Goal: Information Seeking & Learning: Understand process/instructions

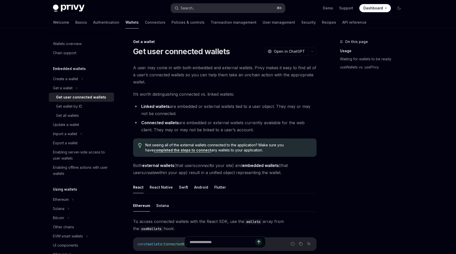
click at [191, 9] on div "Search..." at bounding box center [187, 8] width 14 height 6
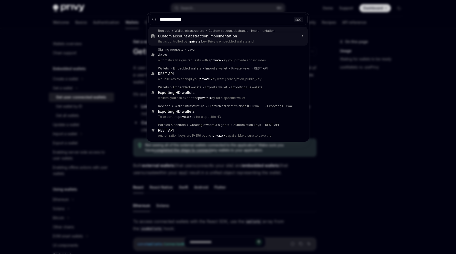
type input "**********"
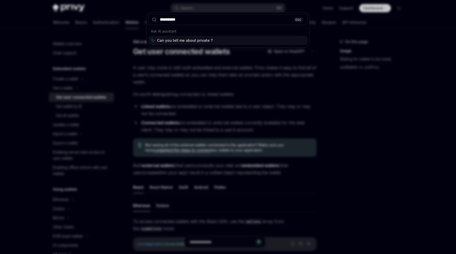
type input "**********"
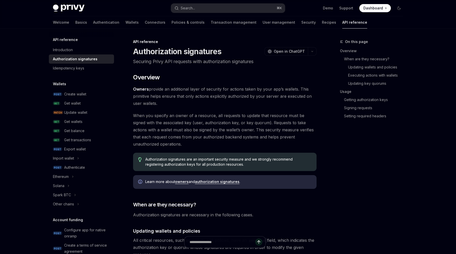
scroll to position [630, 0]
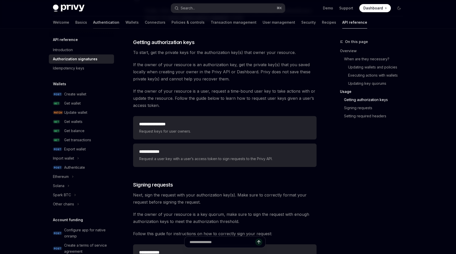
click at [93, 22] on link "Authentication" at bounding box center [106, 22] width 26 height 12
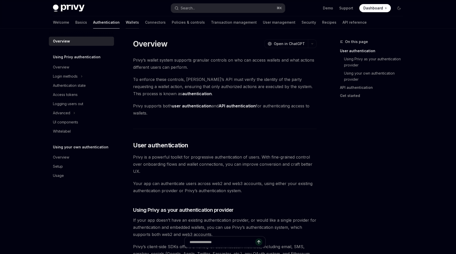
click at [126, 22] on link "Wallets" at bounding box center [132, 22] width 13 height 12
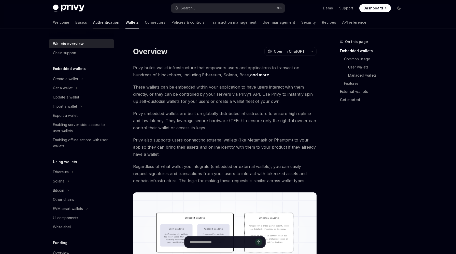
click at [93, 22] on link "Authentication" at bounding box center [106, 22] width 26 height 12
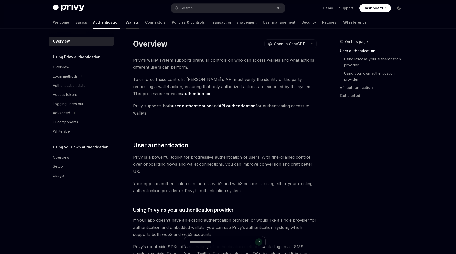
click at [126, 26] on link "Wallets" at bounding box center [132, 22] width 13 height 12
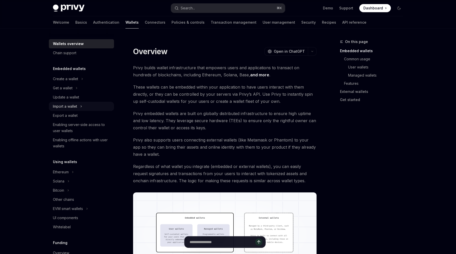
click at [93, 106] on div "Import a wallet" at bounding box center [81, 106] width 65 height 9
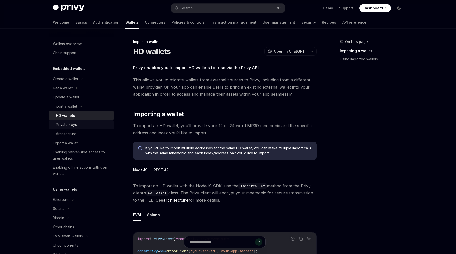
click at [90, 122] on div "Private keys" at bounding box center [83, 125] width 55 height 6
type textarea "*"
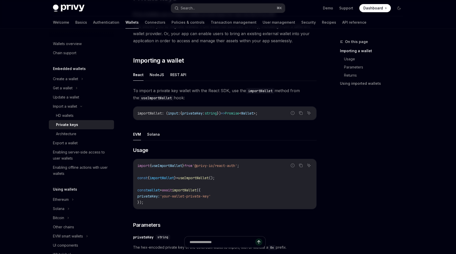
scroll to position [45, 0]
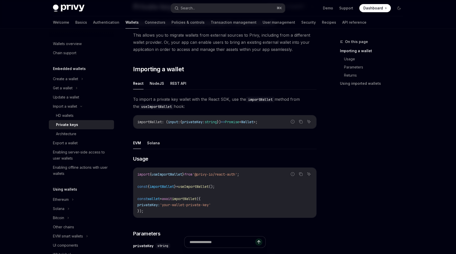
click at [172, 183] on code "import { useImportWallet } from '@privy-io/react-auth' ; const { importWallet }…" at bounding box center [224, 192] width 175 height 43
click at [190, 185] on span "useImportWallet" at bounding box center [193, 186] width 31 height 5
copy span "useImportWallet"
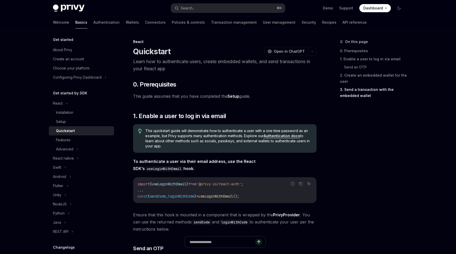
scroll to position [459, 0]
